Goal: Check status: Check status

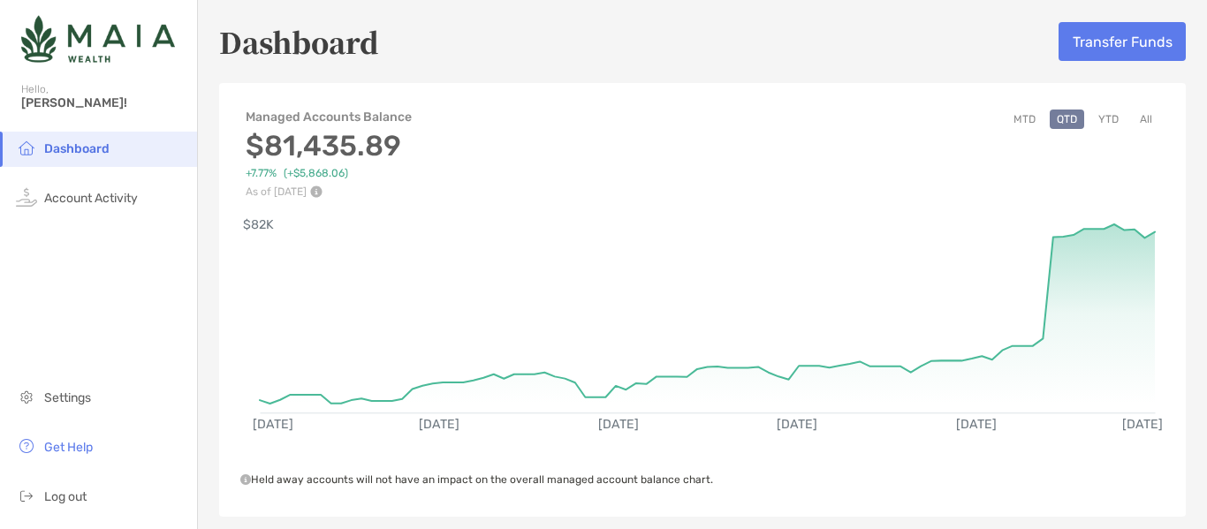
click at [1139, 118] on button "All" at bounding box center [1146, 119] width 27 height 19
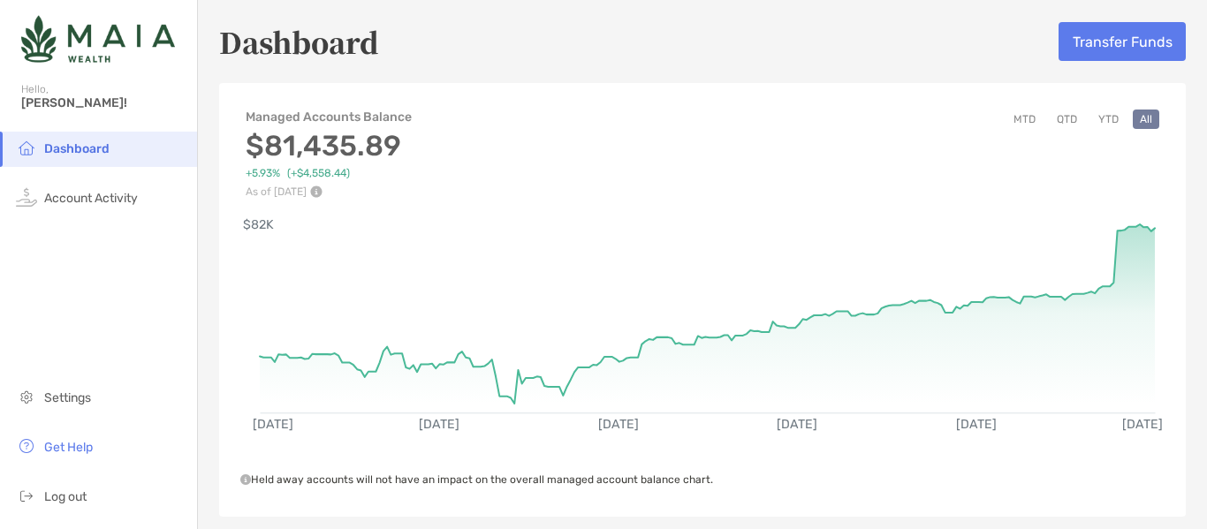
click at [928, 71] on div "Dashboard Transfer Funds Managed Accounts Balance $81,435.89 +5.93% (+$4,558.44…" at bounding box center [702, 504] width 1009 height 1008
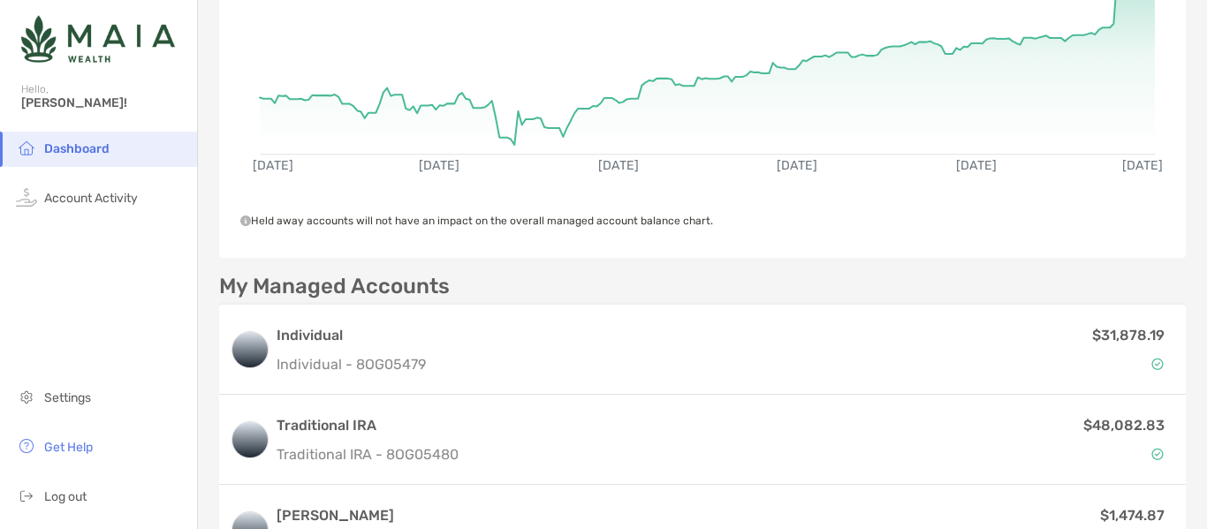
scroll to position [265, 0]
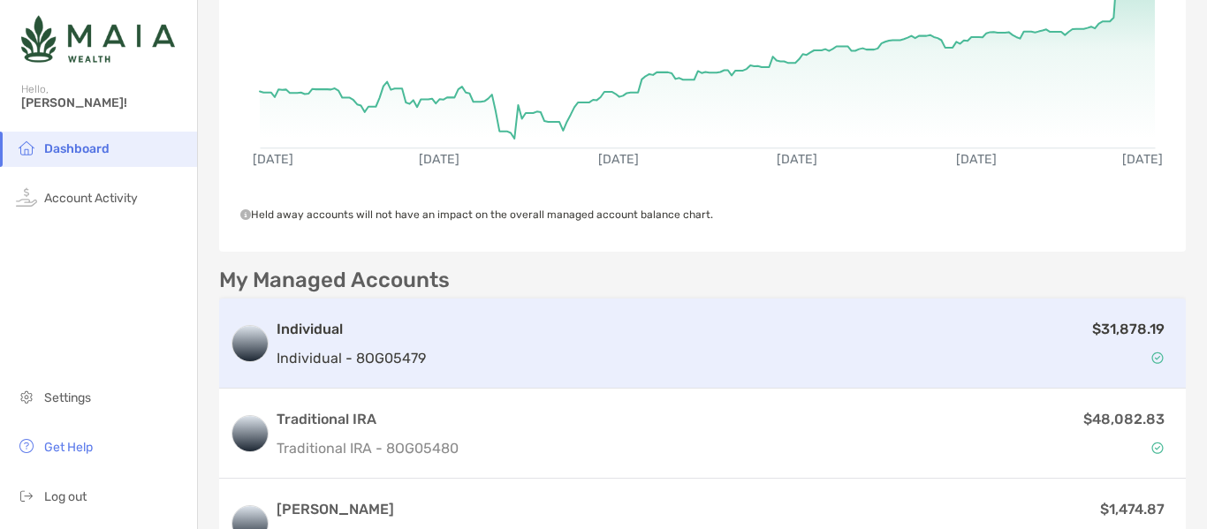
click at [1032, 332] on div "$31,878.19" at bounding box center [804, 343] width 742 height 51
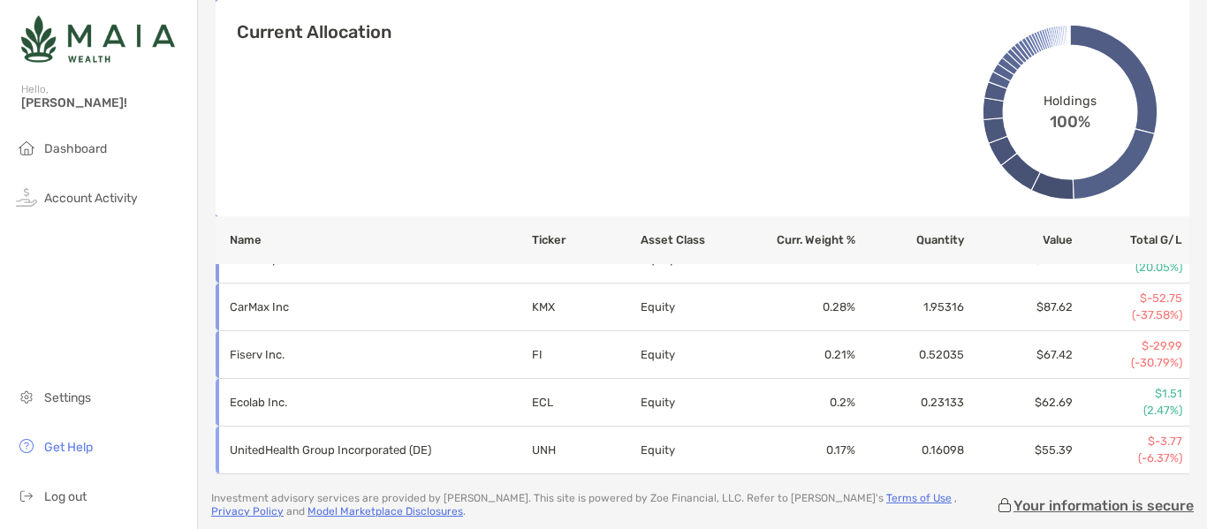
scroll to position [2504, 0]
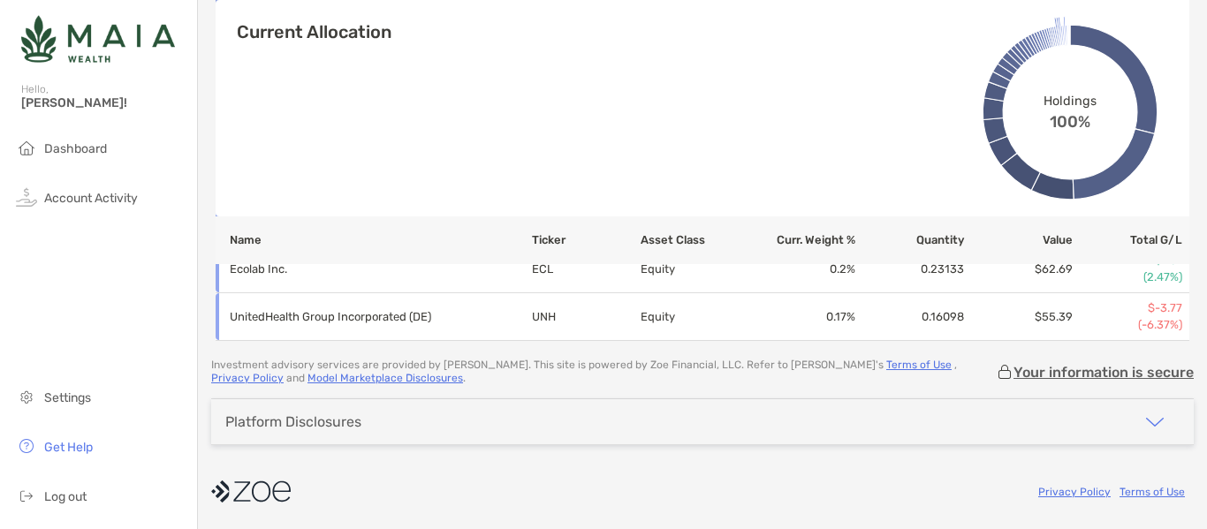
click at [855, 410] on div "Platform Disclosures" at bounding box center [702, 421] width 983 height 45
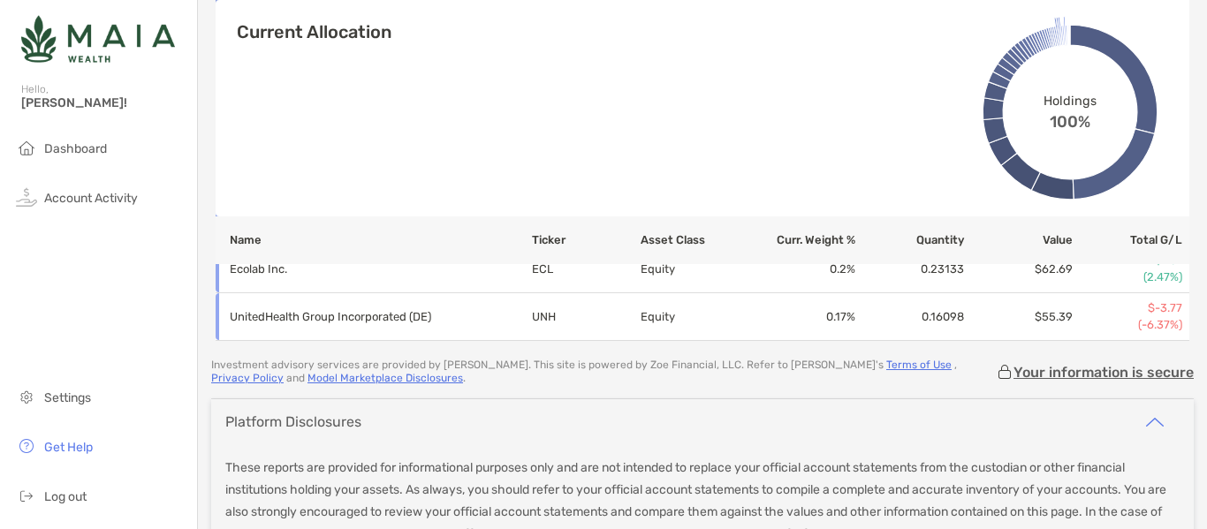
click at [855, 410] on div "Platform Disclosures" at bounding box center [702, 421] width 983 height 45
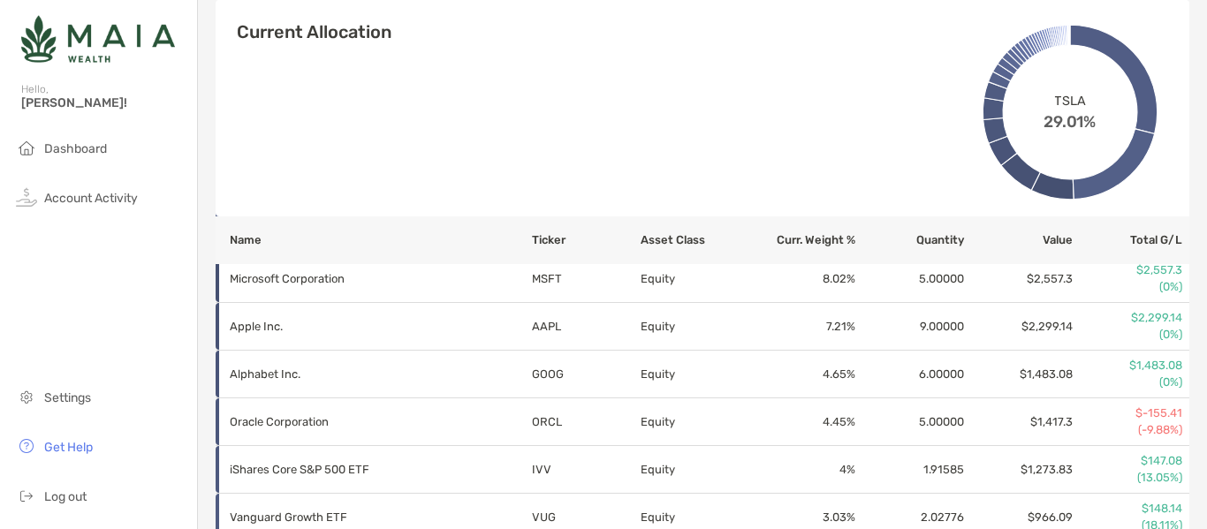
scroll to position [560, 0]
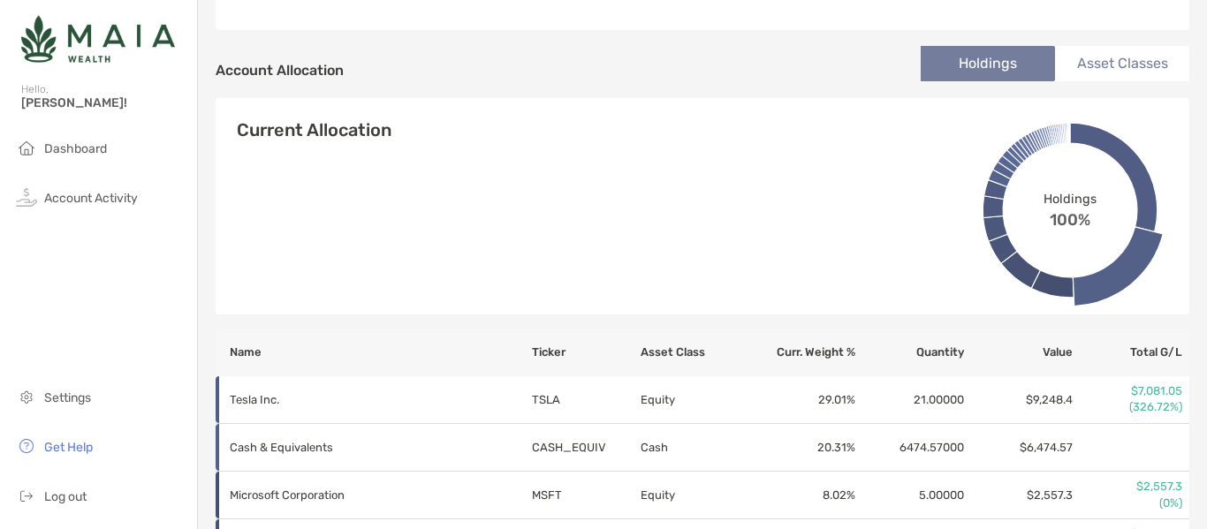
click at [1127, 66] on li "Asset Classes" at bounding box center [1122, 63] width 134 height 35
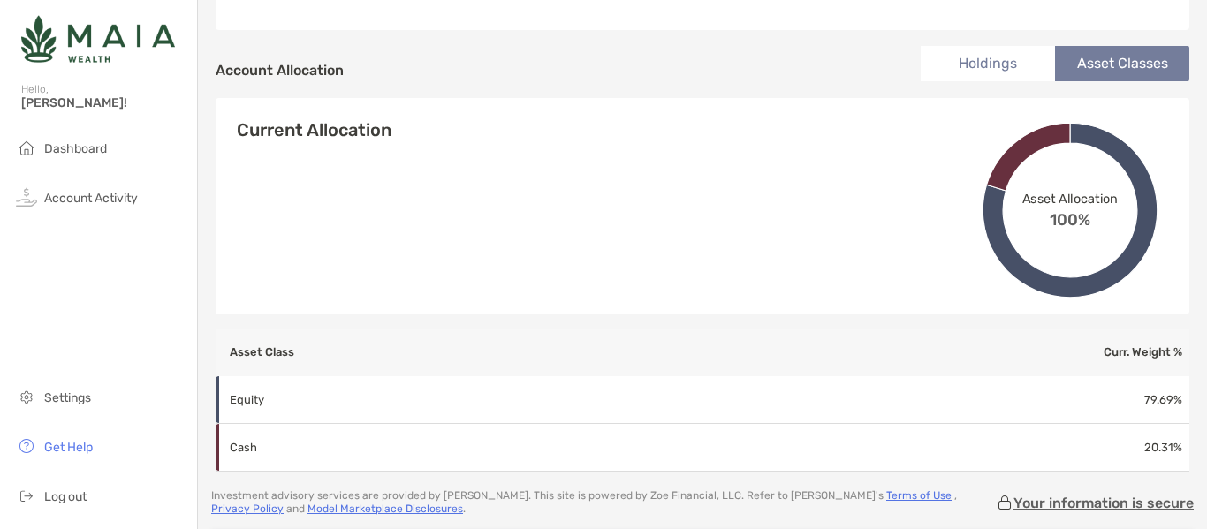
click at [935, 72] on li "Holdings" at bounding box center [988, 63] width 134 height 35
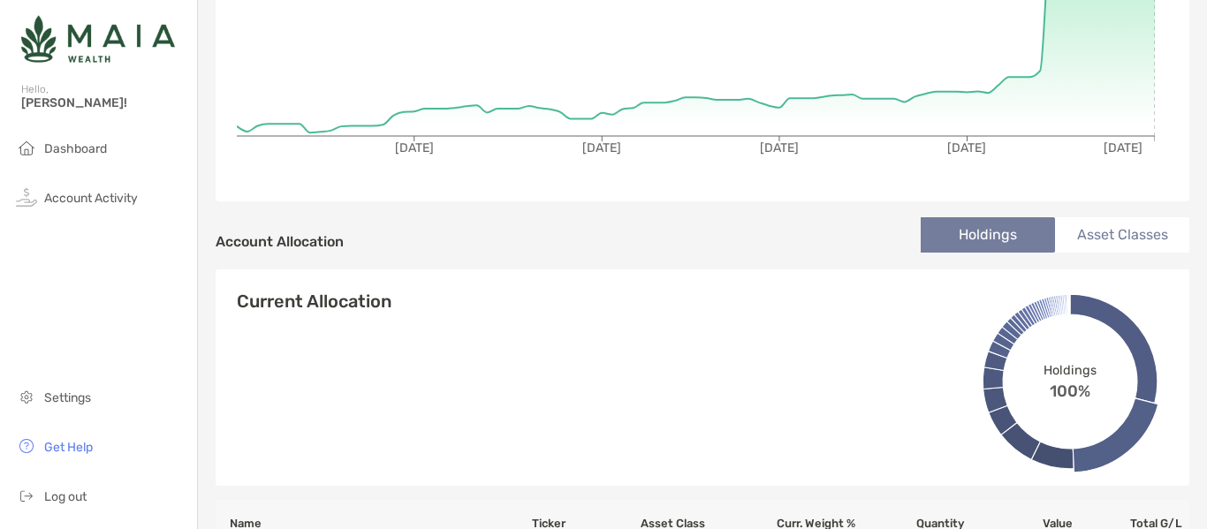
scroll to position [207, 0]
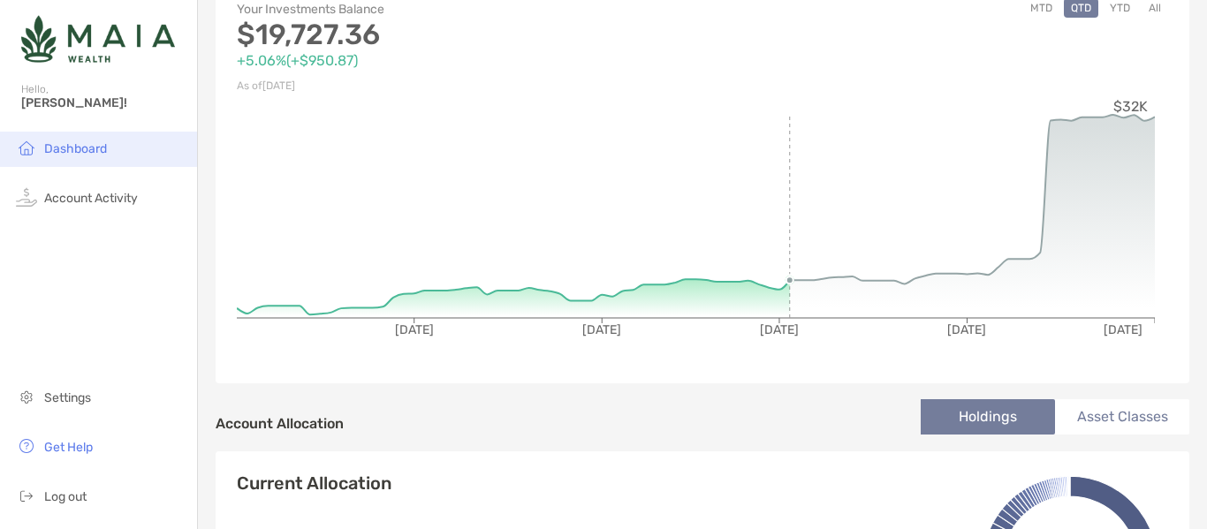
click at [90, 139] on li "Dashboard" at bounding box center [98, 149] width 197 height 35
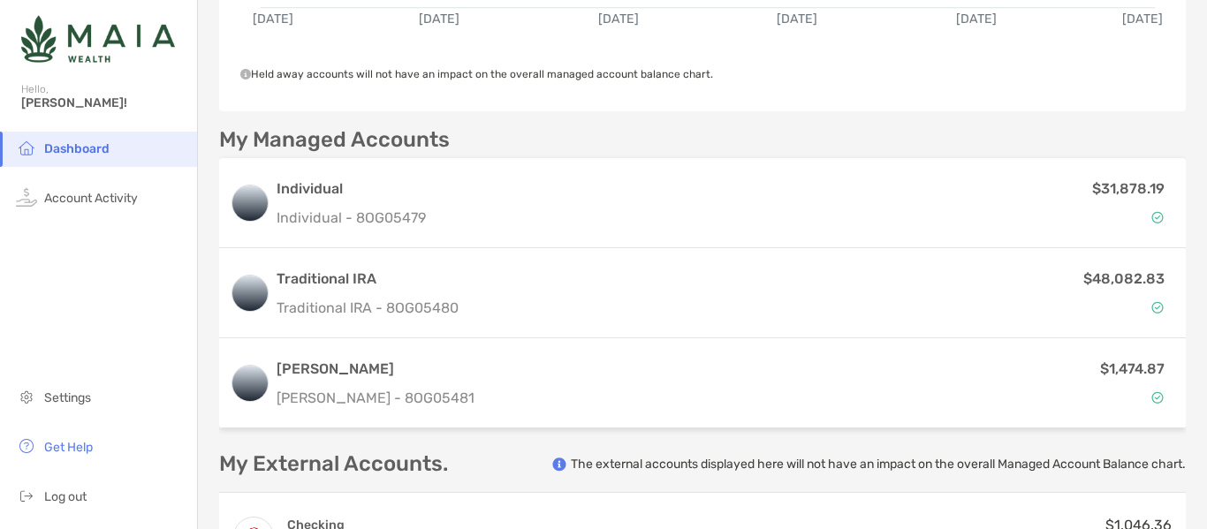
scroll to position [442, 0]
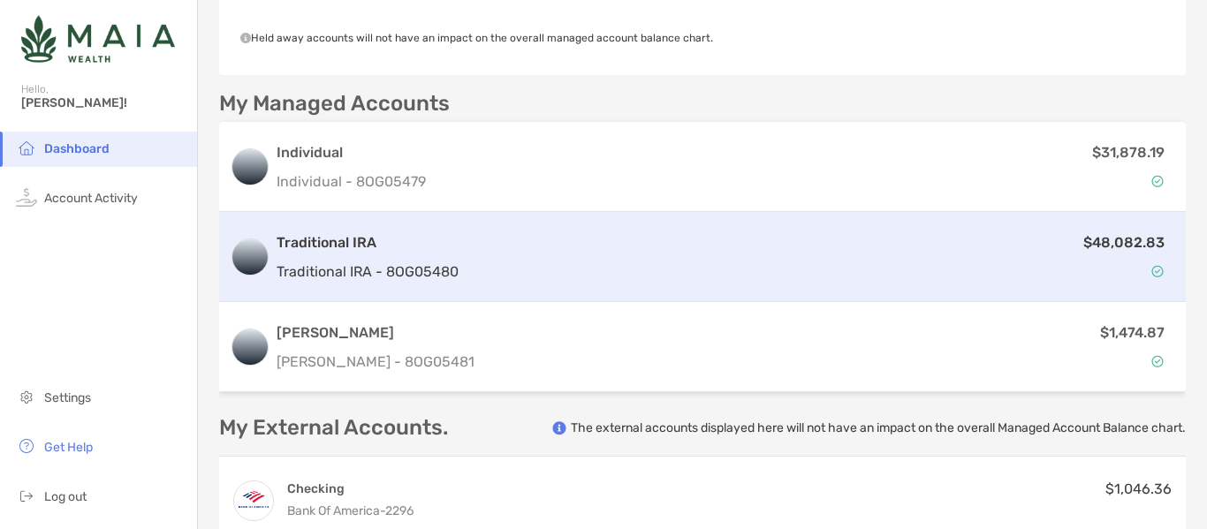
click at [645, 238] on div "$48,082.83" at bounding box center [821, 257] width 710 height 51
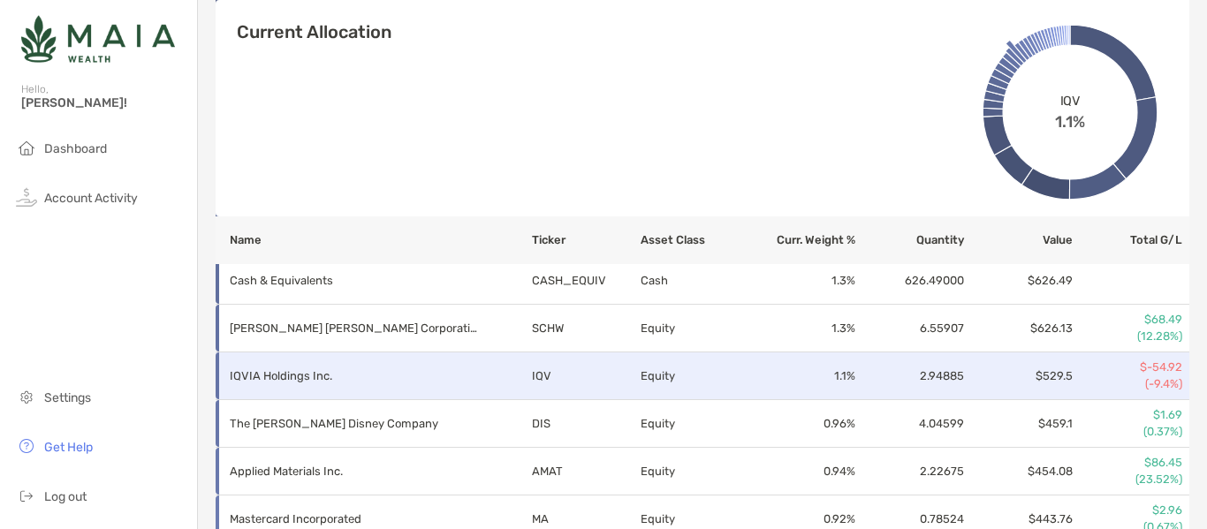
scroll to position [1237, 0]
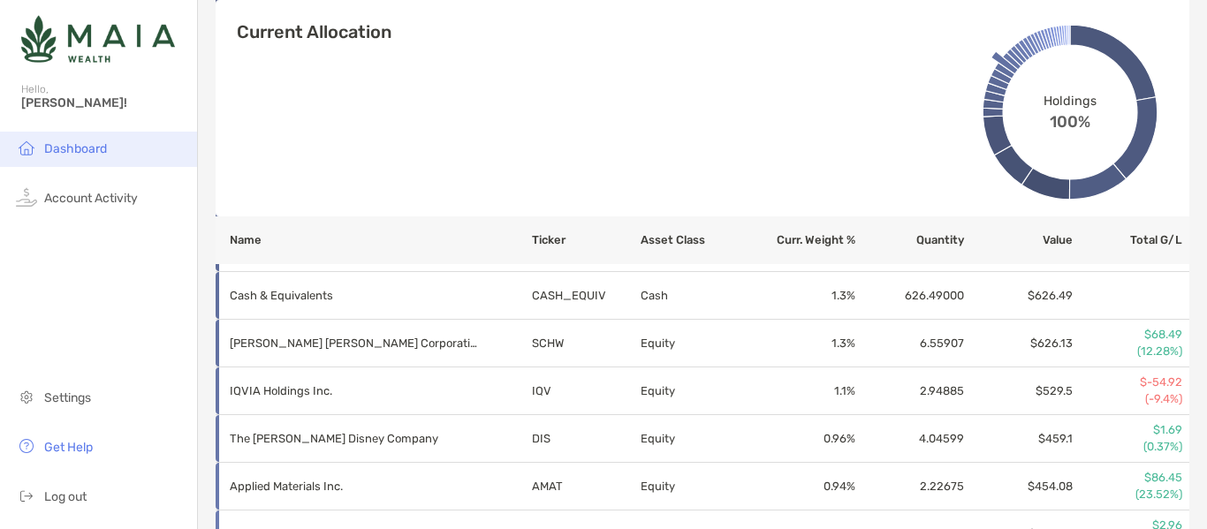
click at [54, 147] on span "Dashboard" at bounding box center [75, 148] width 63 height 15
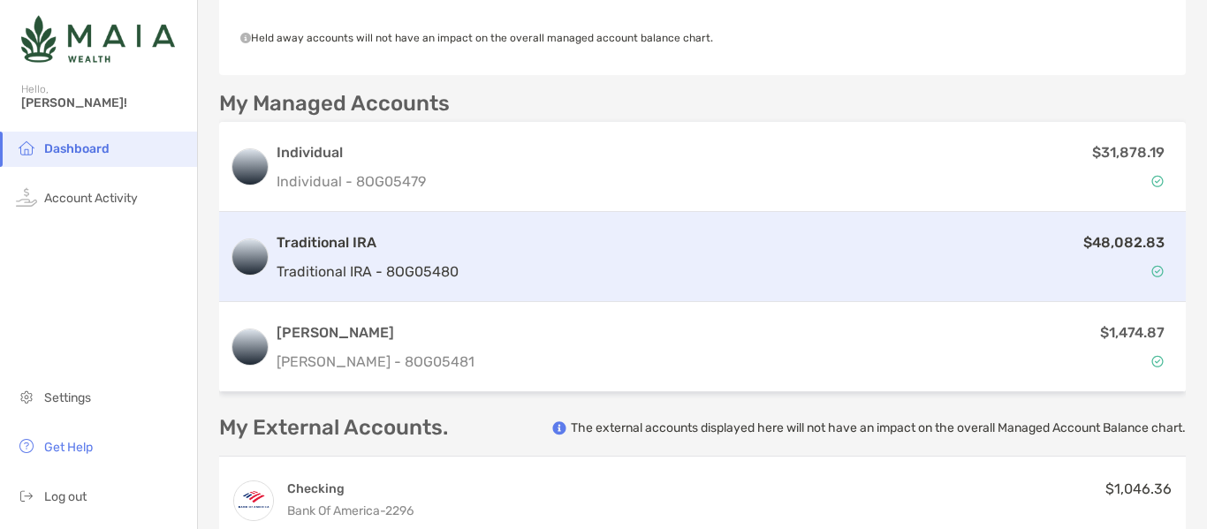
scroll to position [442, 0]
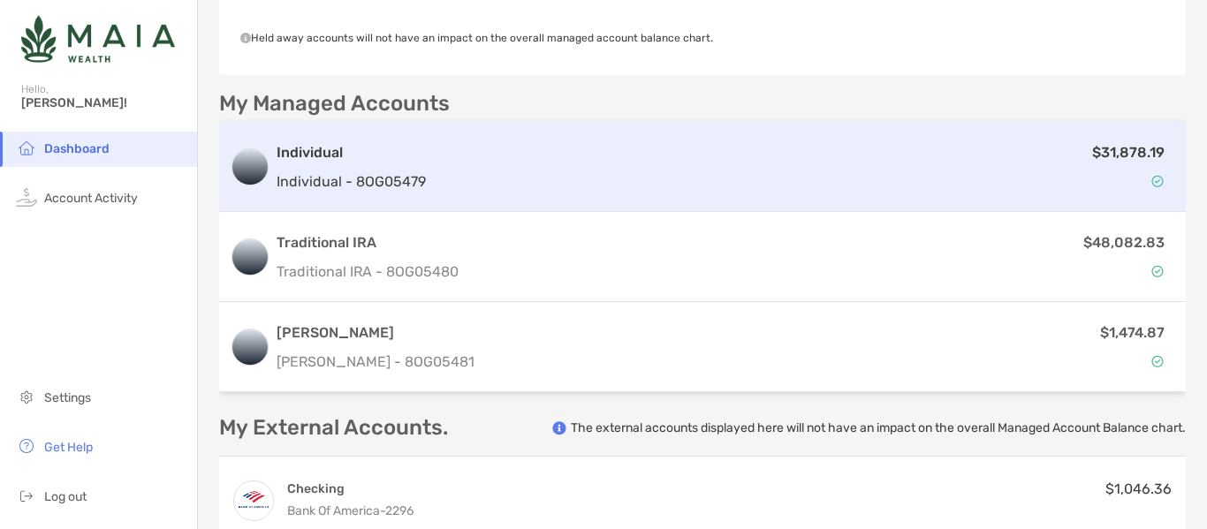
click at [677, 151] on div "$31,878.19" at bounding box center [804, 166] width 742 height 51
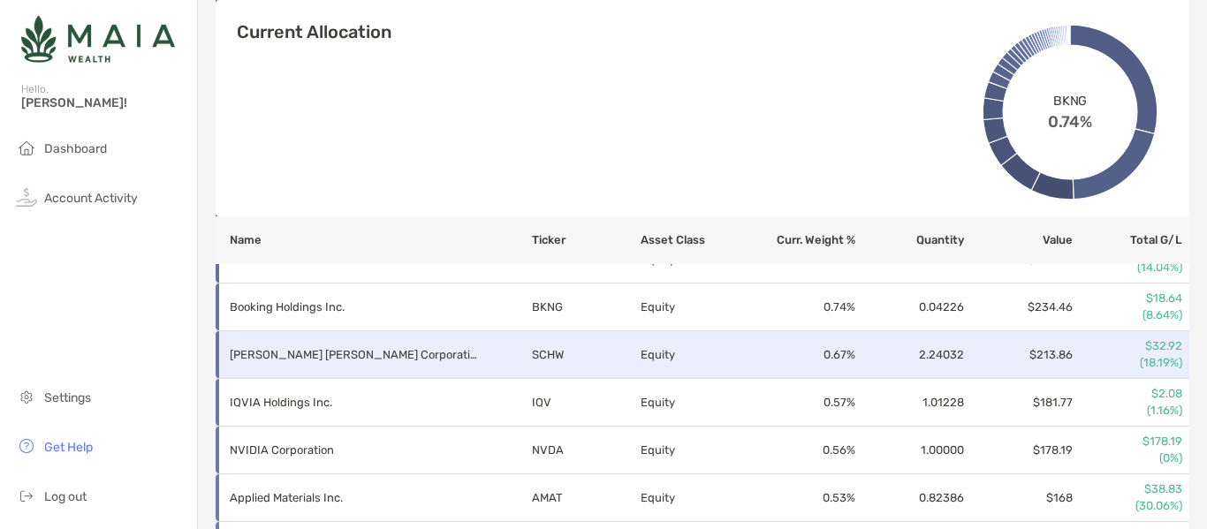
scroll to position [1436, 0]
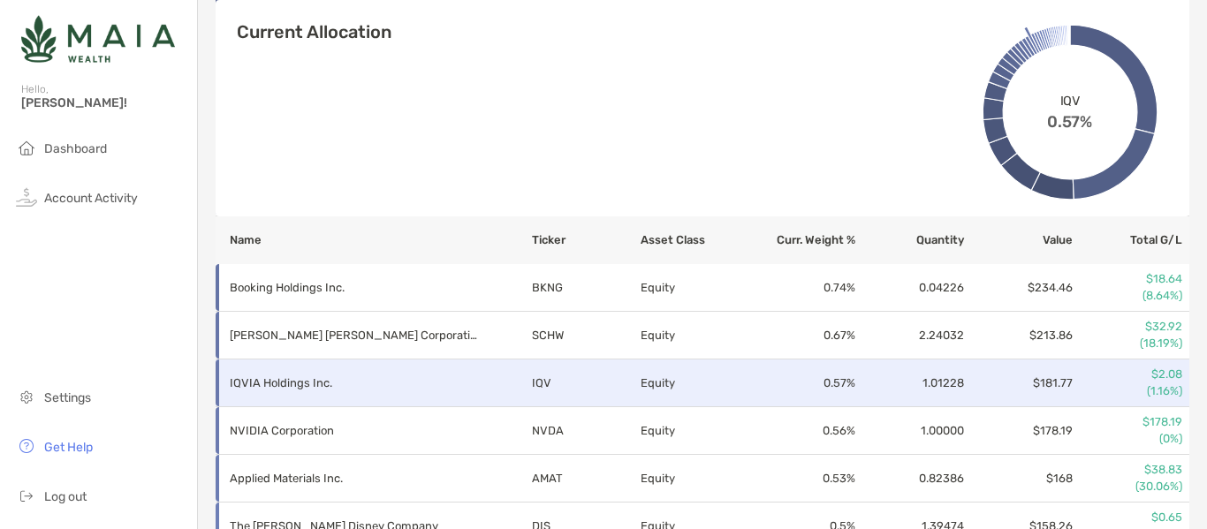
click at [268, 374] on p "IQVIA Holdings Inc." at bounding box center [353, 383] width 247 height 22
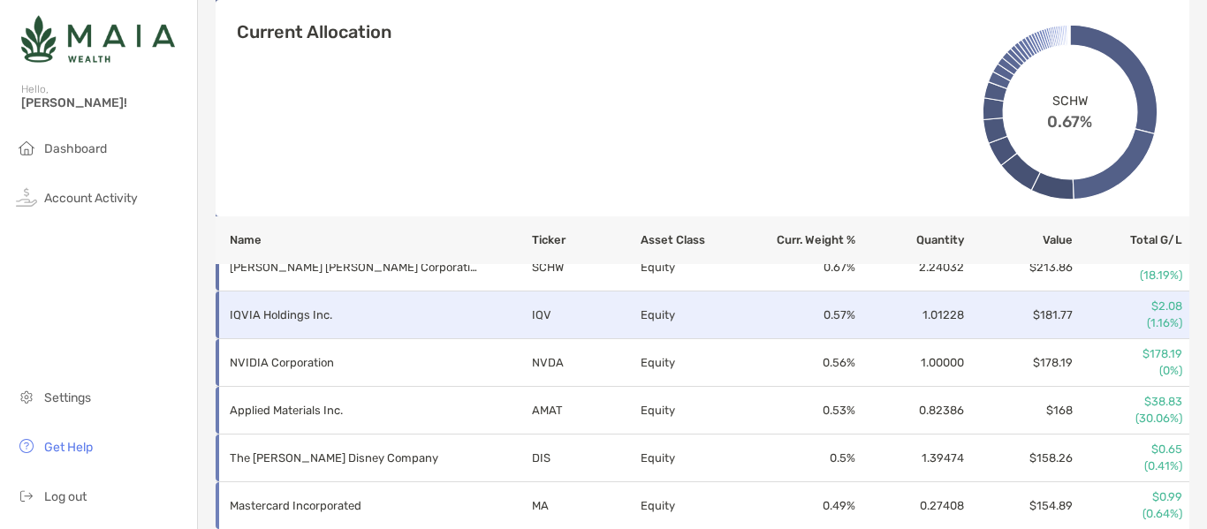
scroll to position [1524, 0]
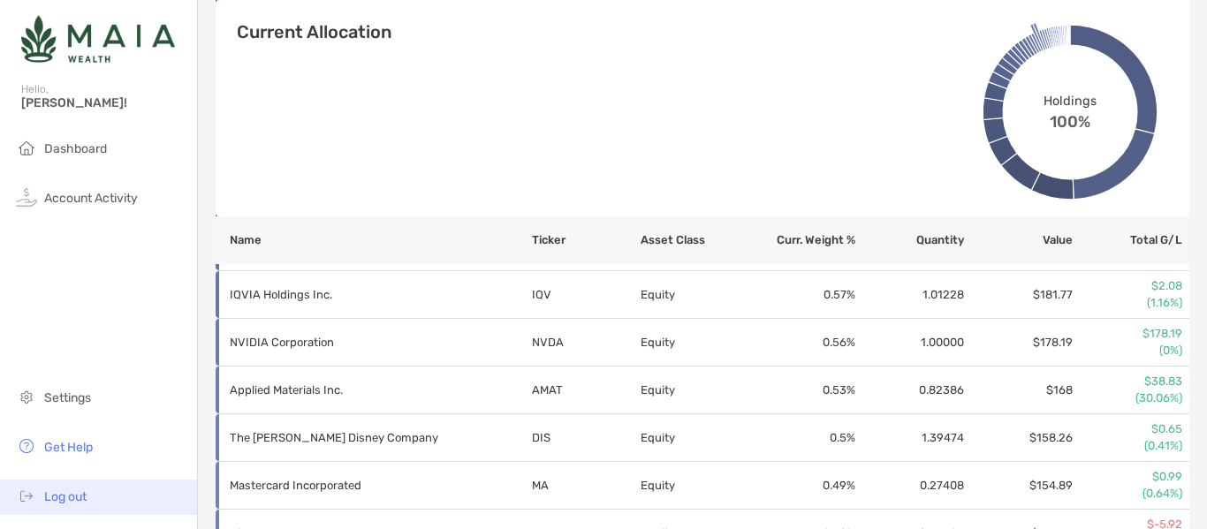
click at [80, 491] on span "Log out" at bounding box center [65, 497] width 42 height 15
